Goal: Check status

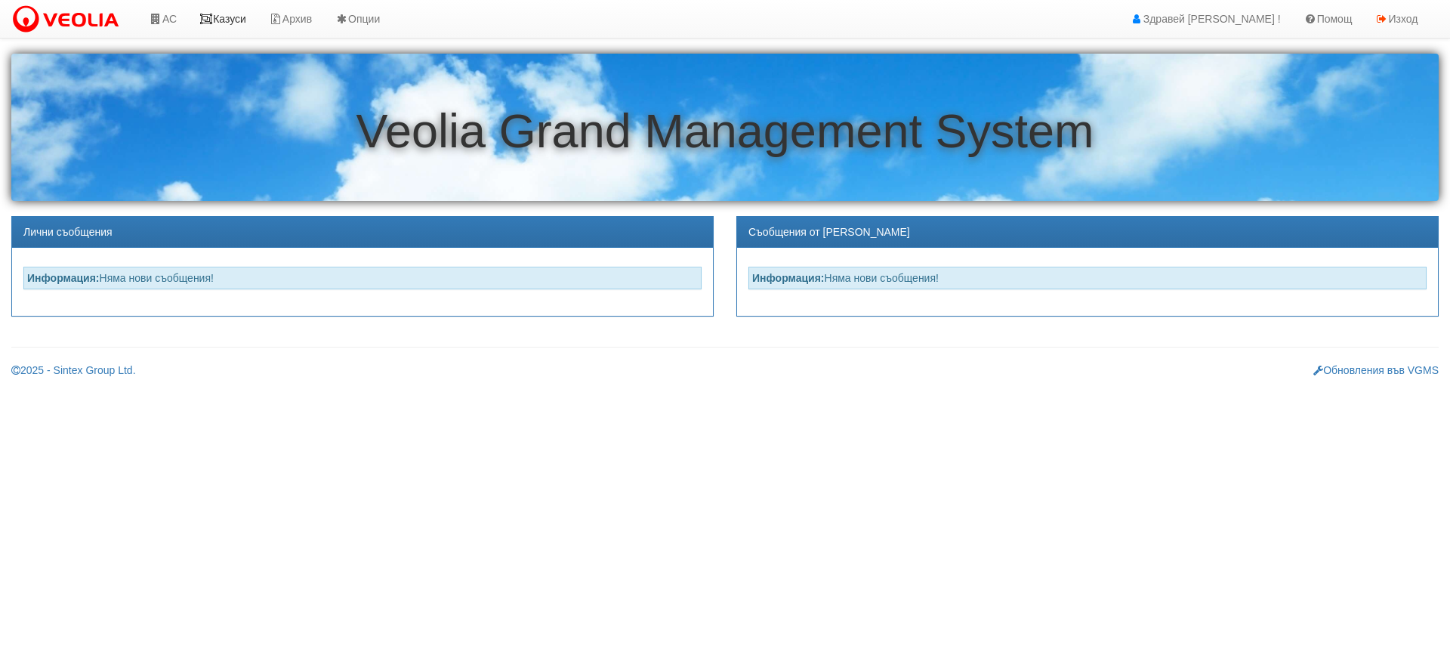
click at [226, 17] on link "Казуси" at bounding box center [222, 19] width 69 height 38
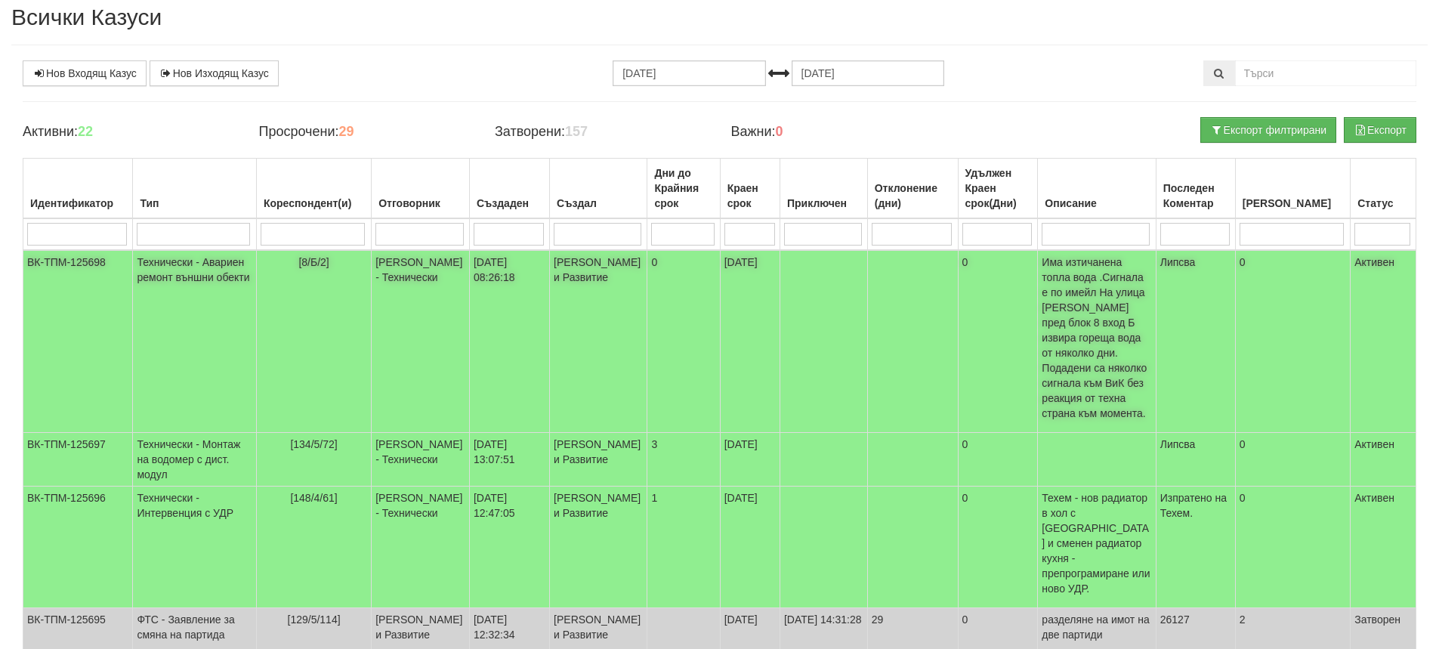
scroll to position [151, 0]
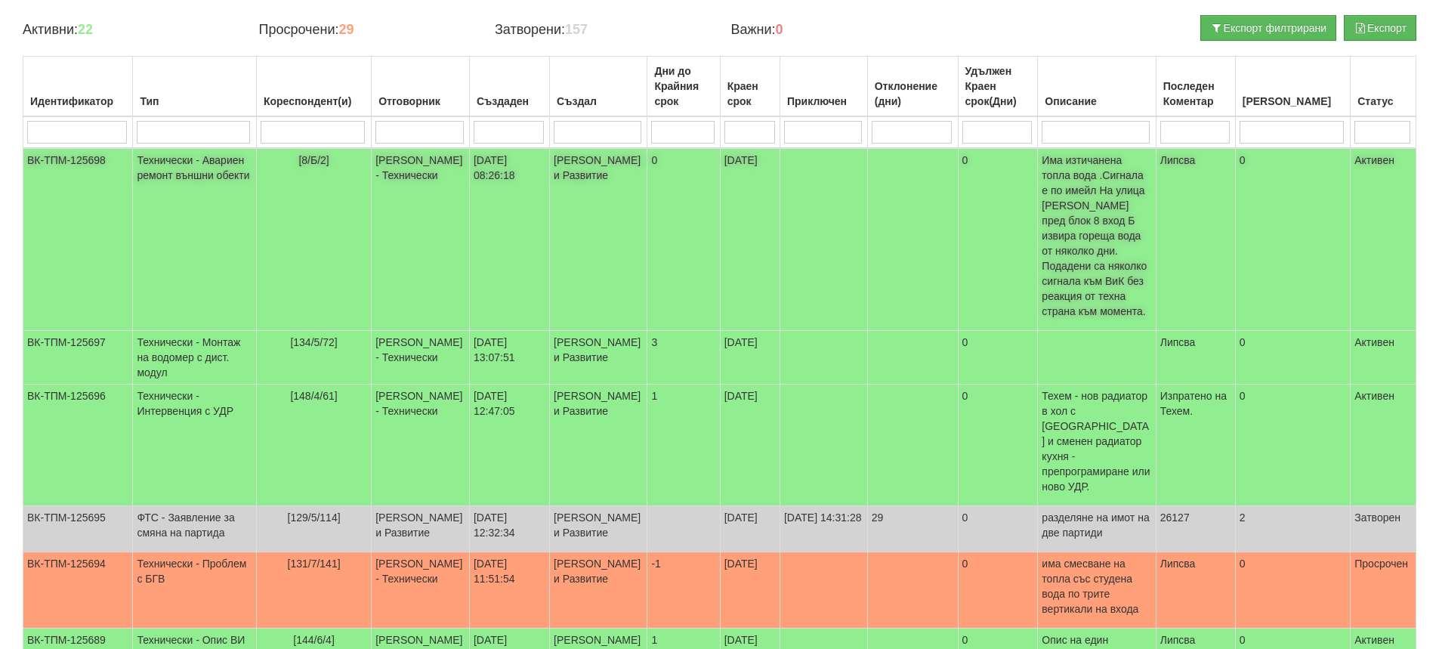
click at [937, 202] on td at bounding box center [912, 239] width 91 height 183
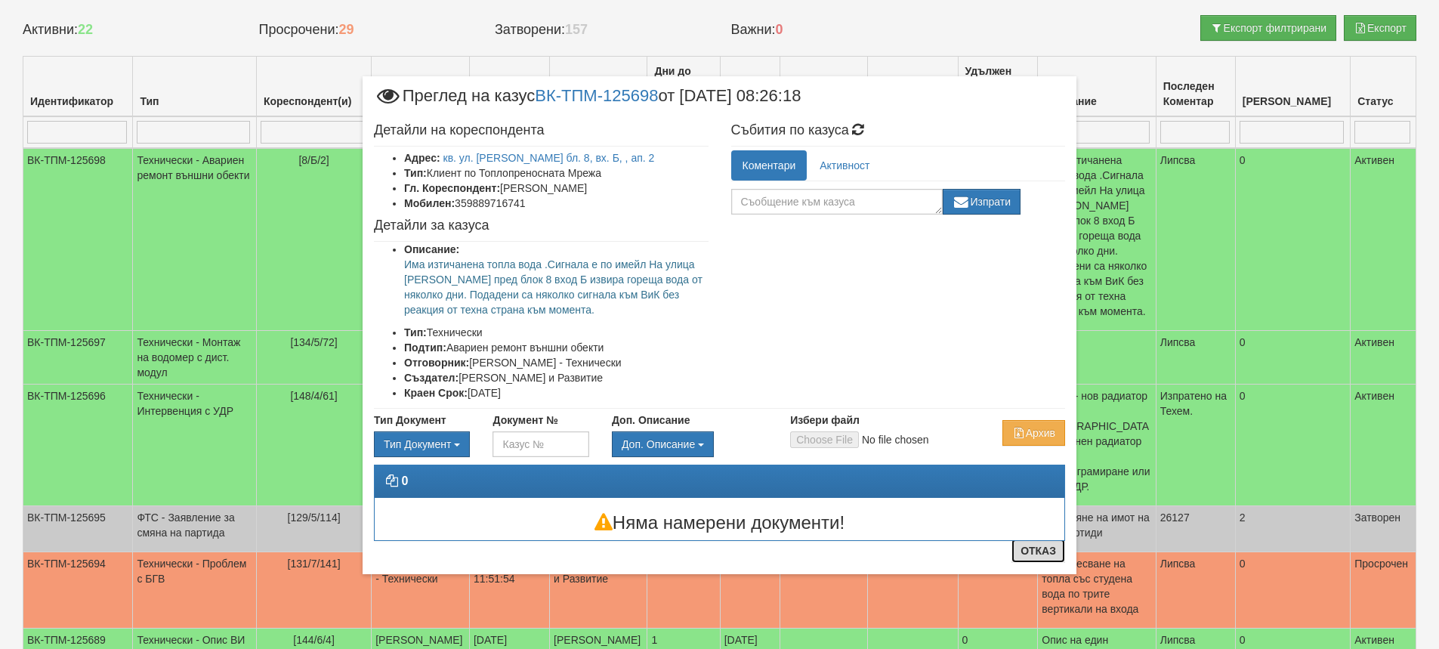
click at [1045, 551] on button "Отказ" at bounding box center [1038, 550] width 54 height 24
